Goal: Check status: Check status

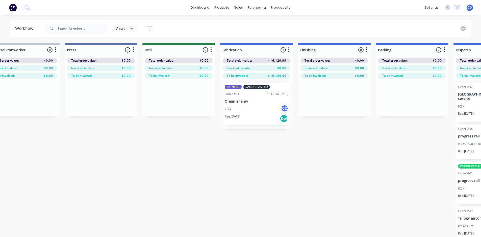
scroll to position [124, 0]
click at [251, 24] on div "Sales Orders" at bounding box center [257, 24] width 21 height 5
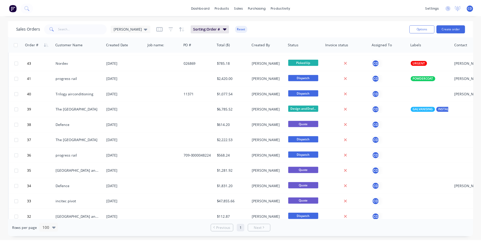
scroll to position [530, 0]
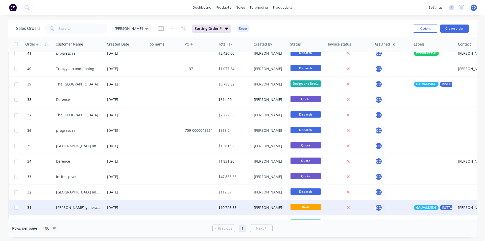
click at [121, 205] on div "[DATE]" at bounding box center [126, 207] width 38 height 5
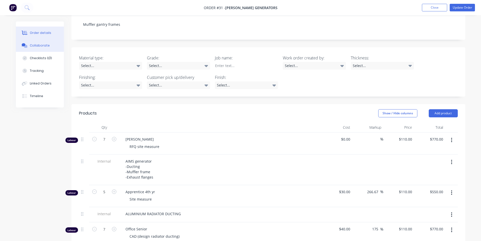
scroll to position [101, 0]
click at [46, 61] on button "Checklists 0/0" at bounding box center [40, 58] width 48 height 13
type textarea "x"
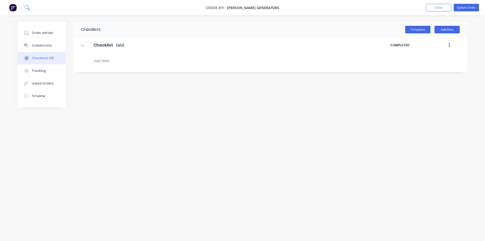
click at [29, 7] on icon at bounding box center [26, 7] width 5 height 5
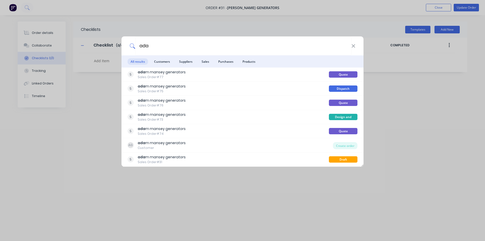
type input "ada"
click at [140, 62] on span "All results" at bounding box center [138, 61] width 20 height 6
click at [162, 62] on span "Customers" at bounding box center [162, 61] width 22 height 6
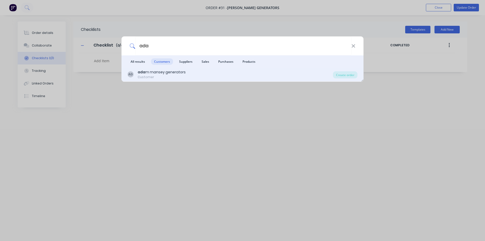
click at [164, 74] on div "[PERSON_NAME] generators" at bounding box center [162, 71] width 48 height 5
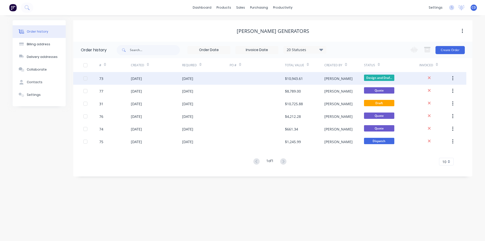
click at [156, 76] on div "[DATE]" at bounding box center [156, 78] width 51 height 13
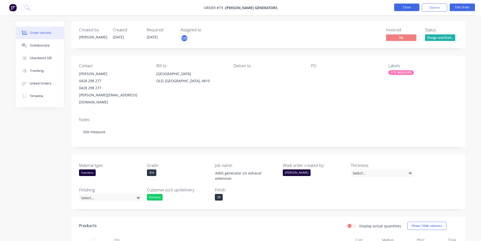
click at [410, 7] on button "Close" at bounding box center [406, 8] width 25 height 8
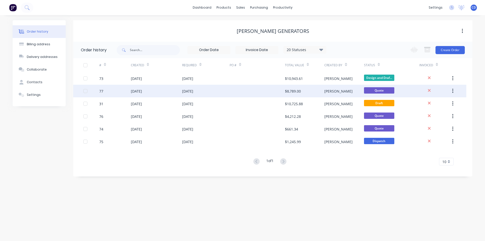
click at [137, 90] on div "[DATE]" at bounding box center [136, 90] width 11 height 5
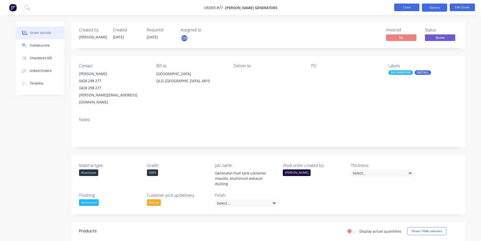
click at [410, 7] on button "Close" at bounding box center [406, 8] width 25 height 8
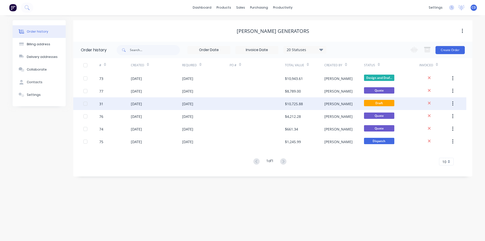
click at [237, 106] on div at bounding box center [257, 103] width 55 height 13
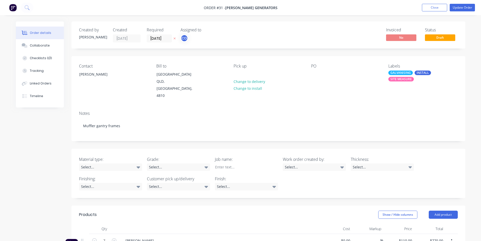
click at [430, 12] on nav "Order #31 - [PERSON_NAME] generators Add product Close Update Order" at bounding box center [240, 7] width 481 height 15
click at [430, 9] on button "Close" at bounding box center [434, 8] width 25 height 8
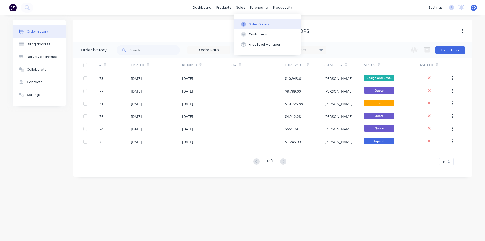
click at [251, 27] on button "Sales Orders" at bounding box center [267, 24] width 67 height 10
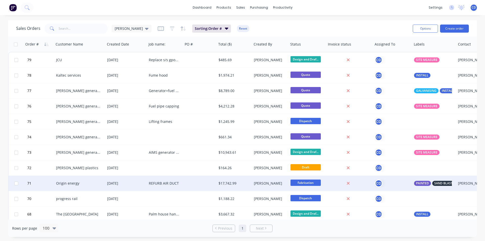
click at [102, 184] on div "Origin energy" at bounding box center [79, 183] width 47 height 5
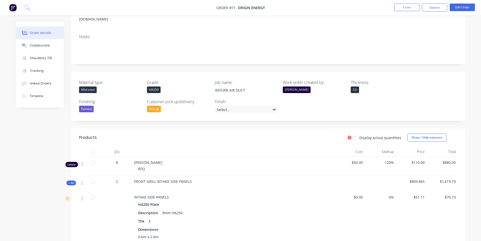
scroll to position [51, 0]
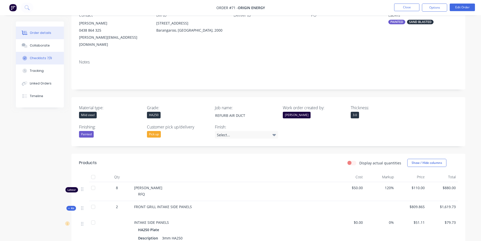
click at [52, 58] on button "Checklists 7/9" at bounding box center [40, 58] width 48 height 13
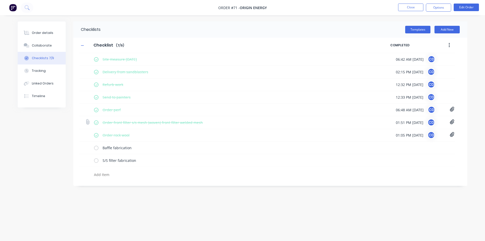
click at [451, 121] on icon at bounding box center [452, 121] width 5 height 5
type textarea "x"
click at [414, 136] on div "Purchase Order PO13720.pdf" at bounding box center [416, 133] width 69 height 7
click at [413, 132] on link "Purchase Order PO13720.pdf" at bounding box center [411, 132] width 59 height 5
